Goal: Information Seeking & Learning: Learn about a topic

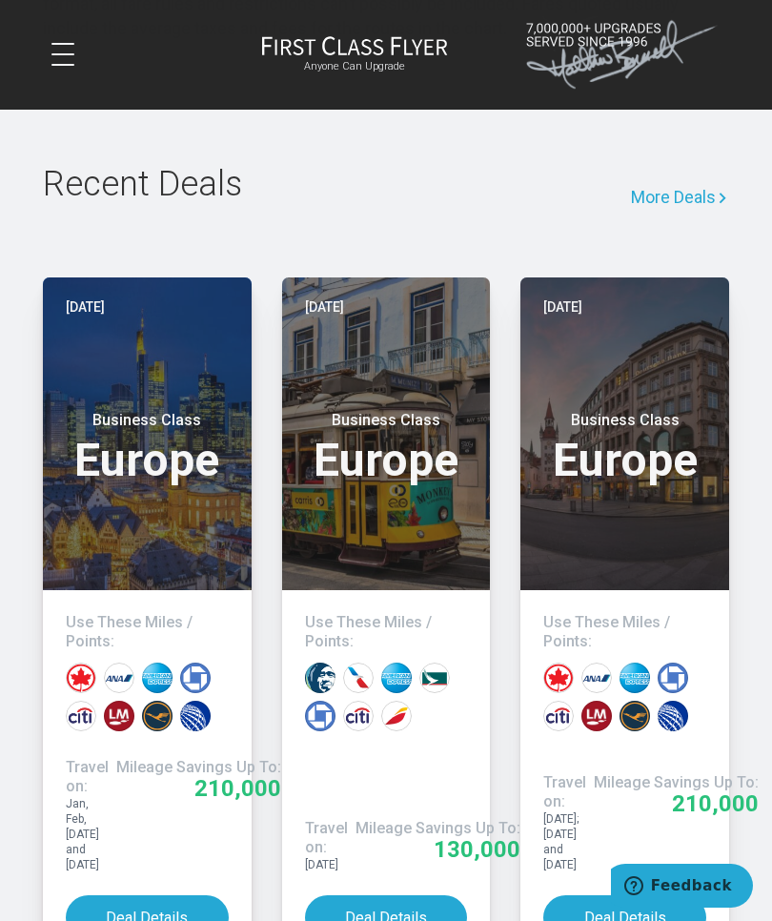
scroll to position [1986, 0]
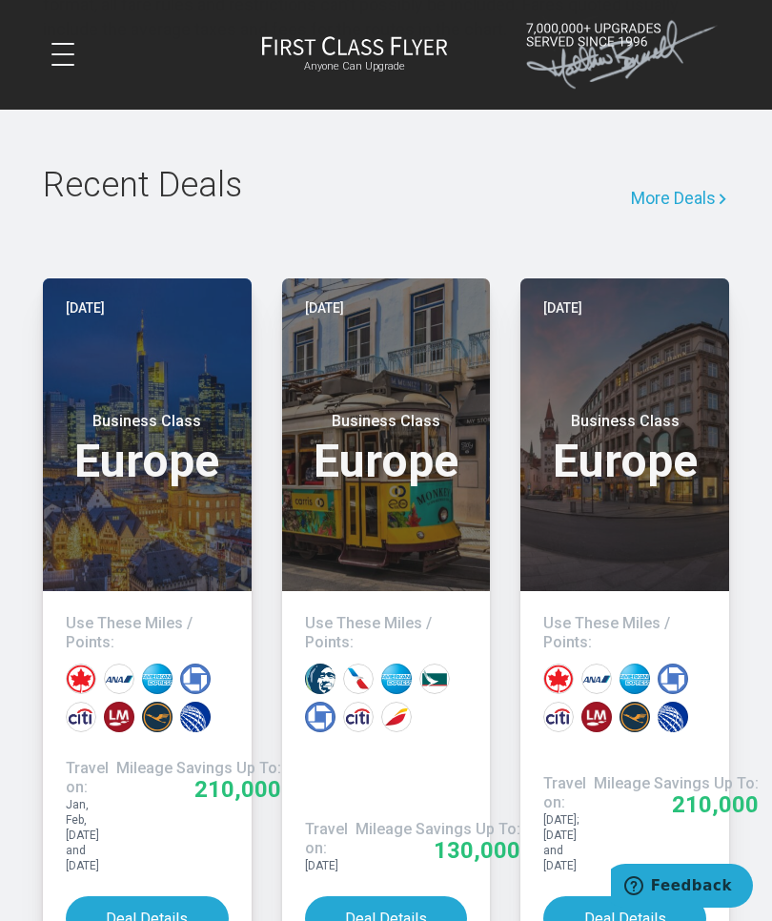
click at [656, 896] on button "Deal Details" at bounding box center [624, 918] width 163 height 45
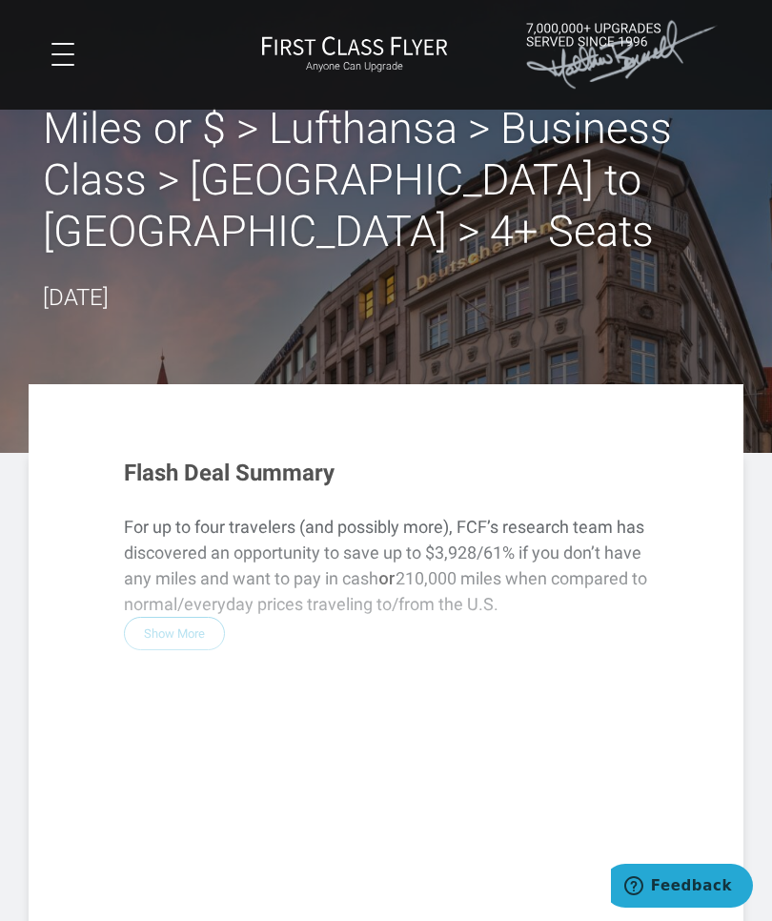
click at [188, 590] on div "Flash Deal Summary For up to four travelers (and possibly more), FCF’s research…" at bounding box center [386, 747] width 562 height 613
click at [181, 555] on div "Flash Deal Summary For up to four travelers (and possibly more), FCF’s research…" at bounding box center [386, 747] width 562 height 613
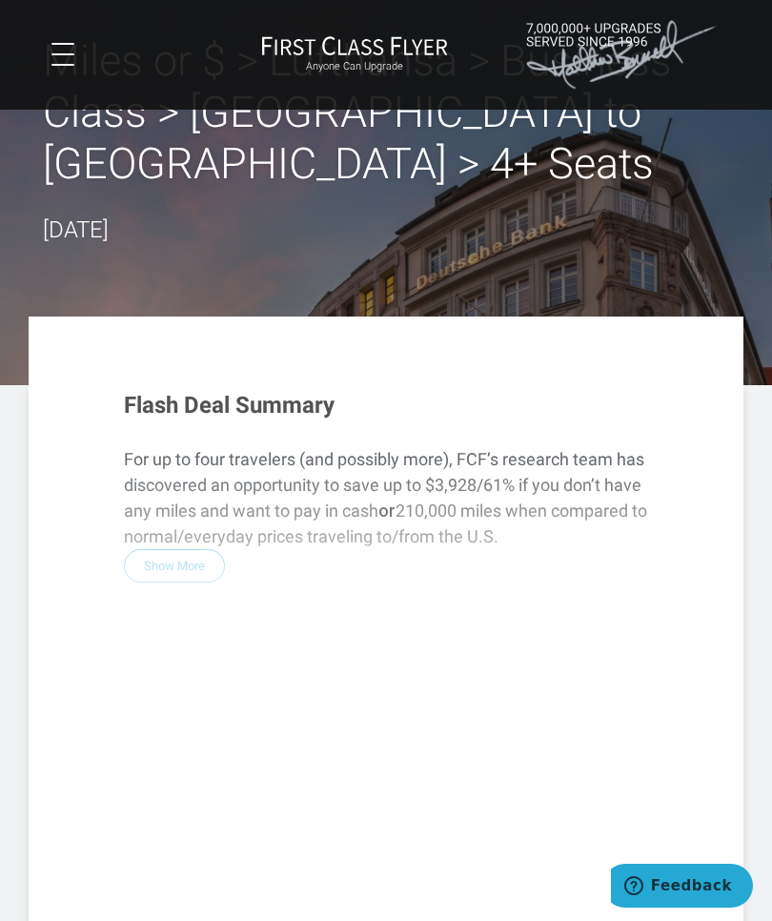
scroll to position [69, 0]
click at [178, 518] on div "Flash Deal Summary For up to four travelers (and possibly more), FCF’s research…" at bounding box center [386, 679] width 562 height 613
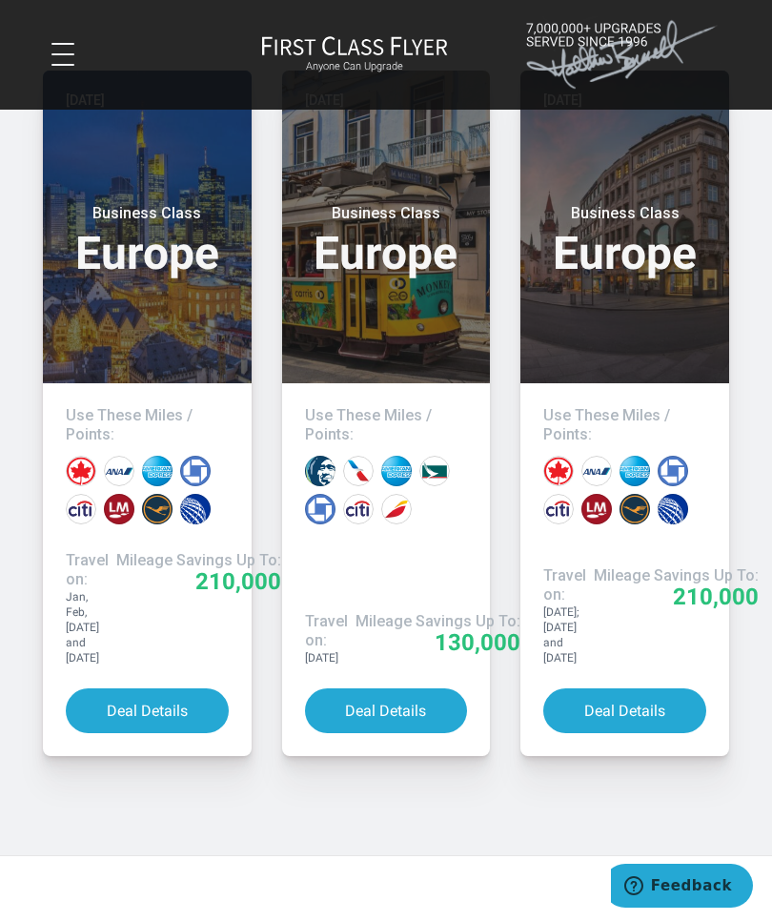
scroll to position [2176, 0]
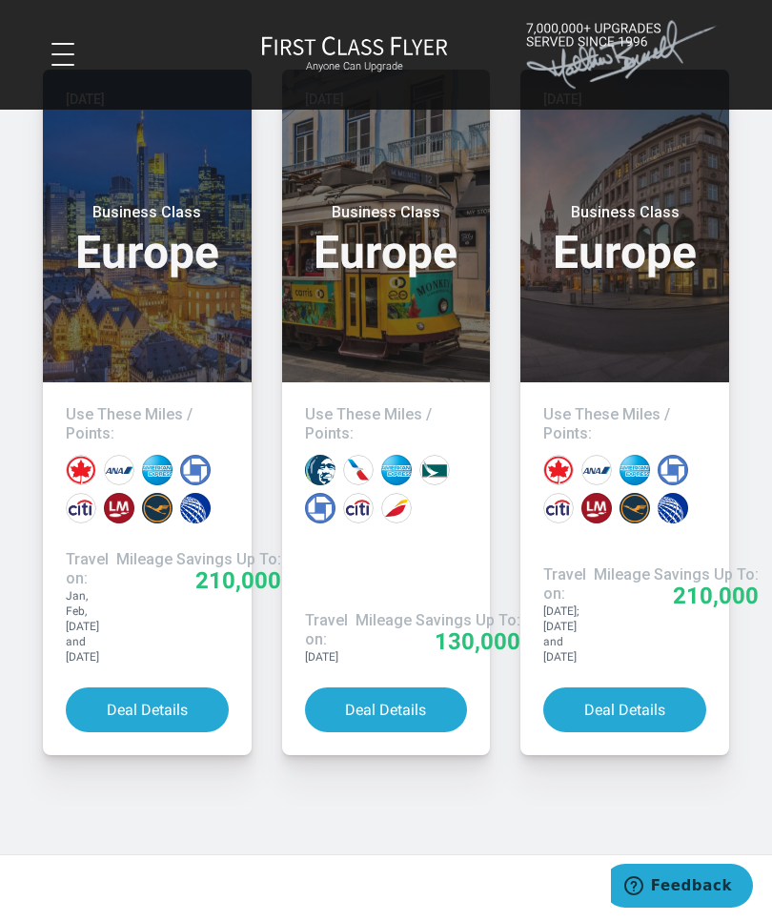
click at [178, 687] on button "Deal Details" at bounding box center [147, 709] width 163 height 45
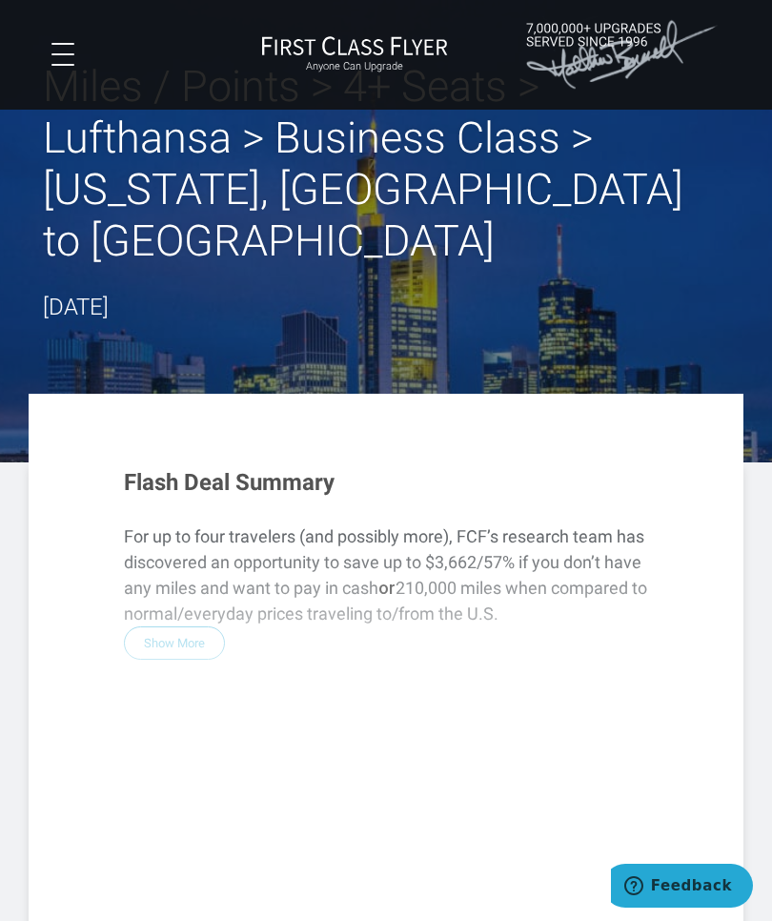
scroll to position [68, 0]
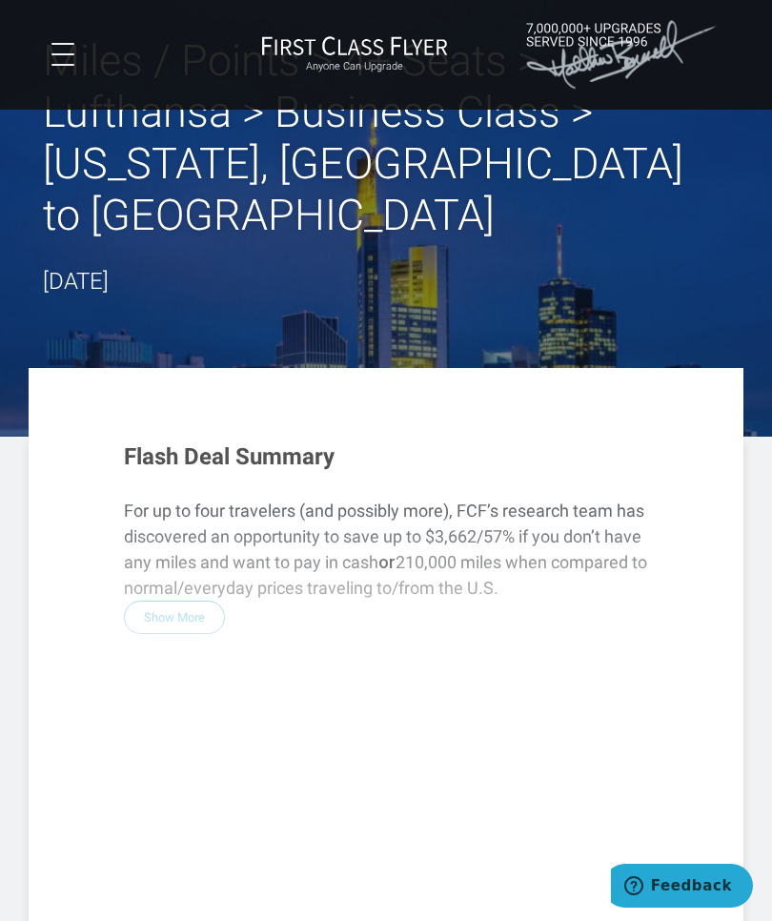
click at [180, 575] on div "Flash Deal Summary For up to four travelers (and possibly more), FCF’s research…" at bounding box center [386, 731] width 562 height 613
click at [216, 604] on div "Flash Deal Summary For up to four travelers (and possibly more), FCF’s research…" at bounding box center [386, 731] width 562 height 613
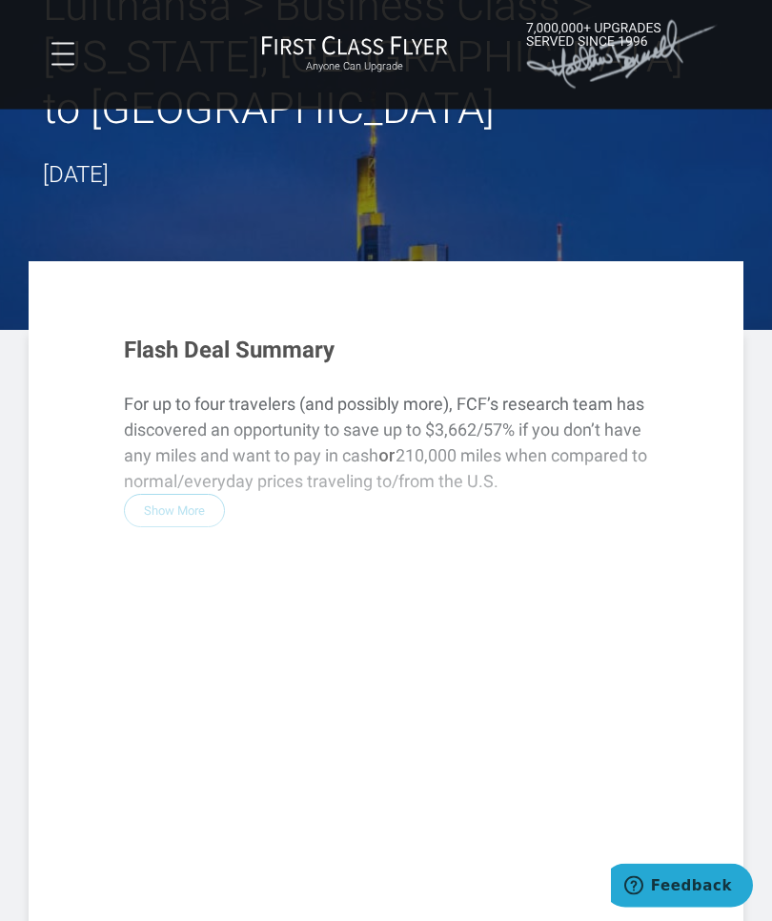
click at [548, 362] on div "Flash Deal Summary For up to four travelers (and possibly more), FCF’s research…" at bounding box center [386, 625] width 562 height 613
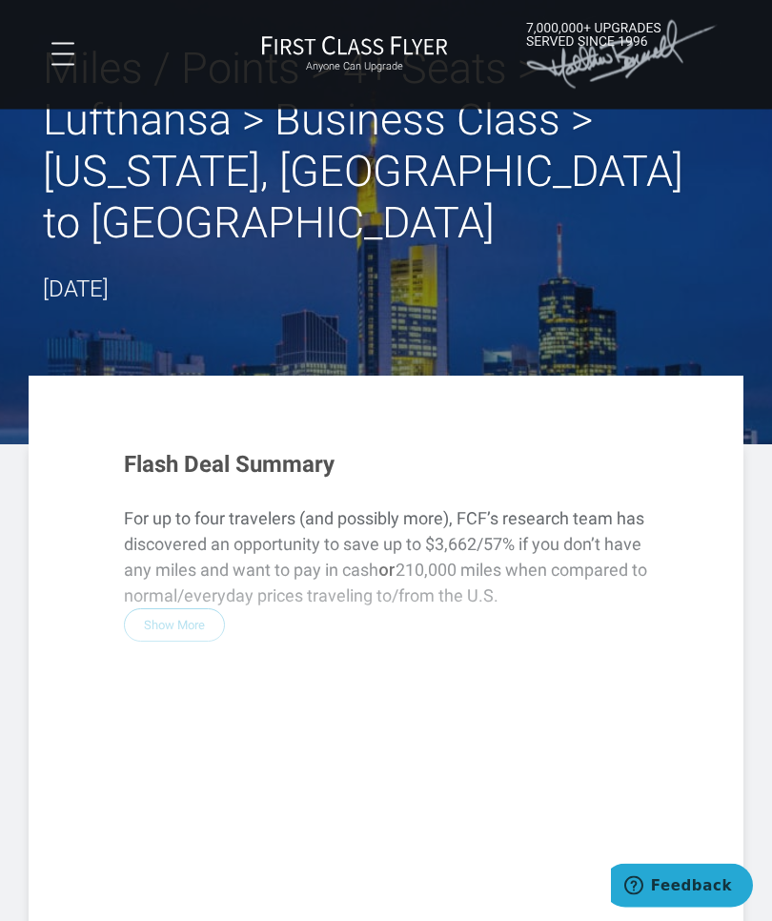
scroll to position [0, 0]
